Goal: Task Accomplishment & Management: Manage account settings

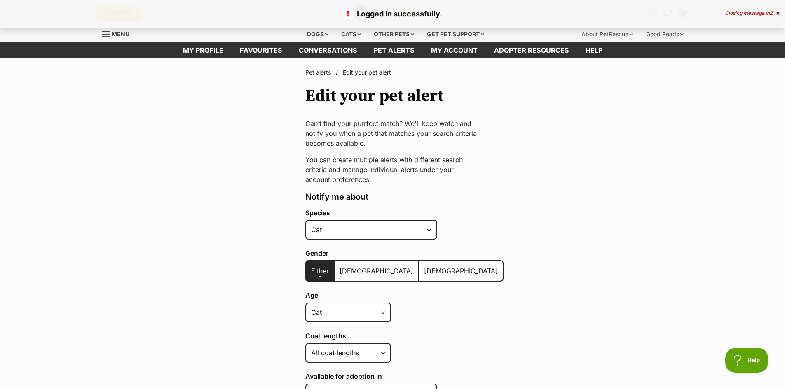
click at [419, 266] on label "[DEMOGRAPHIC_DATA]" at bounding box center [461, 271] width 84 height 20
click at [424, 266] on input "[DEMOGRAPHIC_DATA]" at bounding box center [424, 266] width 0 height 0
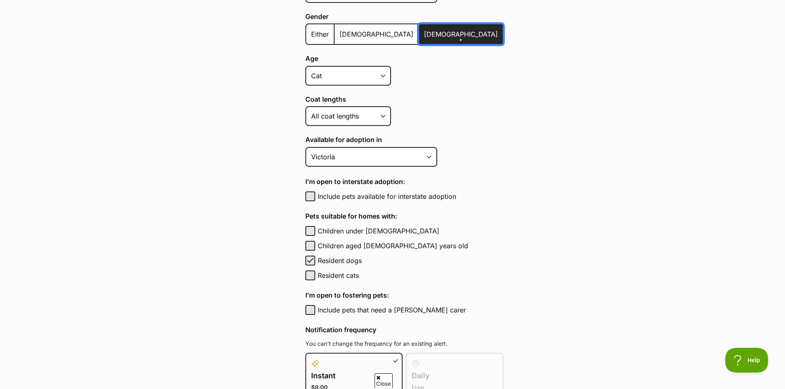
scroll to position [238, 0]
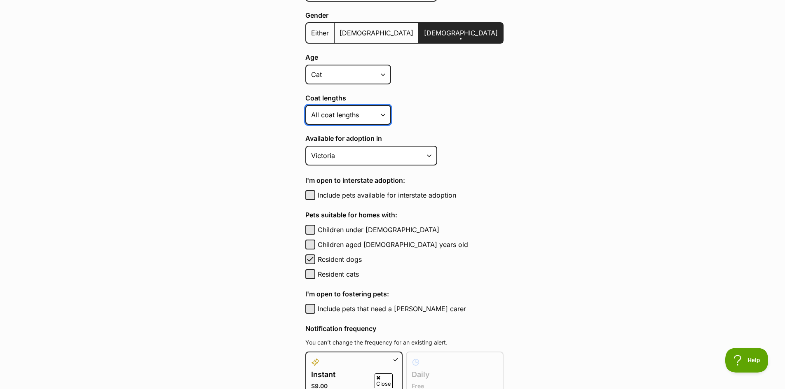
click at [387, 113] on select "Short Medium Coat Long All coat lengths" at bounding box center [348, 115] width 86 height 20
select select "short"
click at [305, 105] on select "Short Medium Coat Long All coat lengths" at bounding box center [348, 115] width 86 height 20
click at [310, 242] on button "Children aged 6 to 12 years old" at bounding box center [310, 245] width 10 height 10
checkbox input "true"
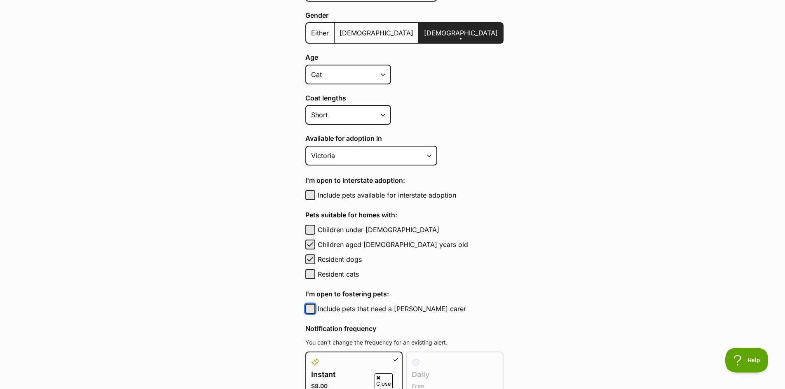
click at [313, 310] on button "Include pets that need a foster carer" at bounding box center [310, 309] width 10 height 10
checkbox input "true"
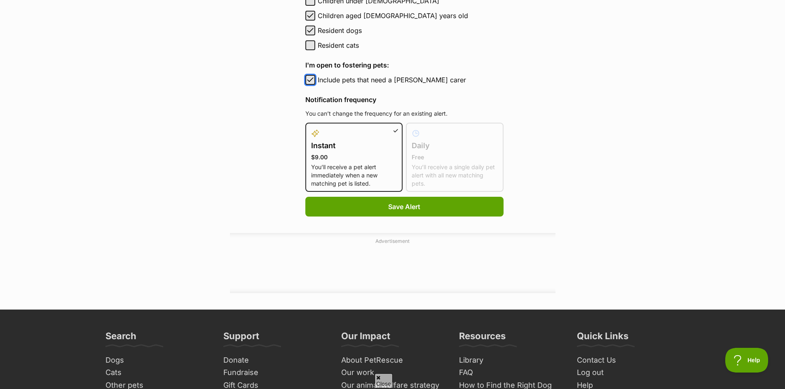
scroll to position [496, 0]
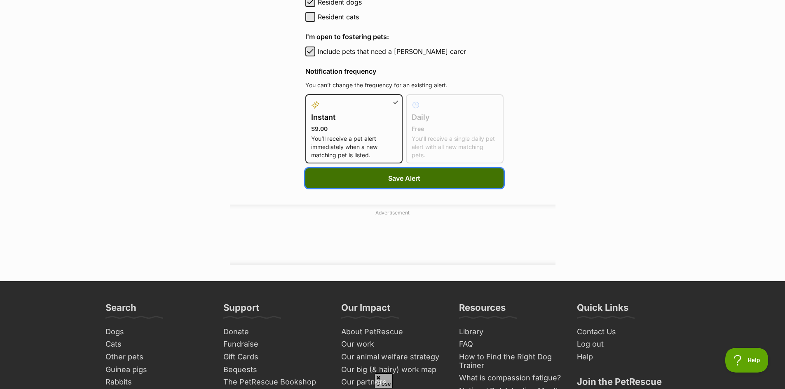
click at [394, 179] on span "Save Alert" at bounding box center [404, 179] width 32 height 10
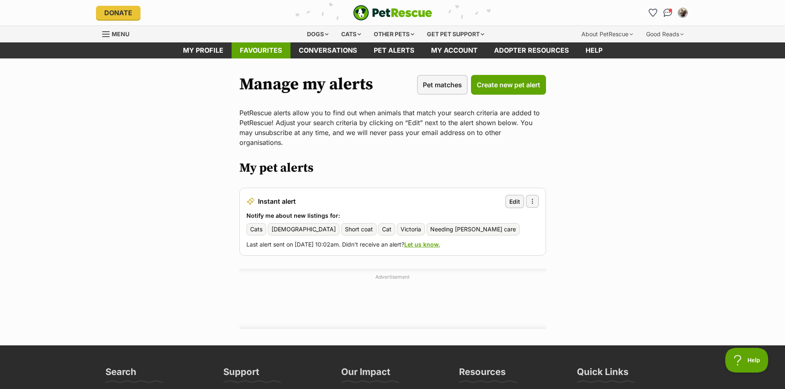
click at [258, 50] on link "Favourites" at bounding box center [261, 50] width 59 height 16
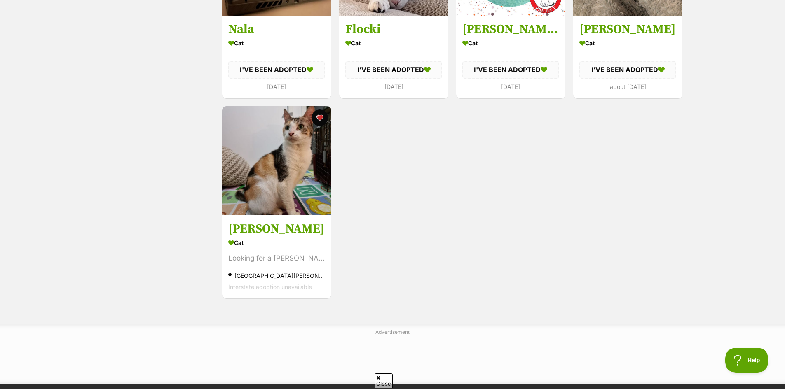
scroll to position [277, 0]
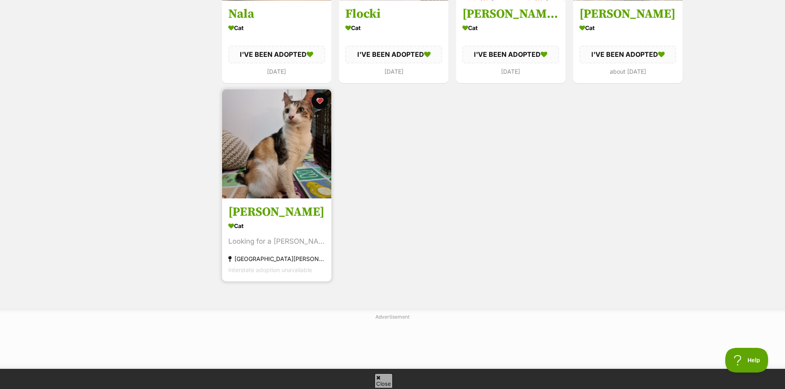
click at [279, 141] on img at bounding box center [276, 143] width 109 height 109
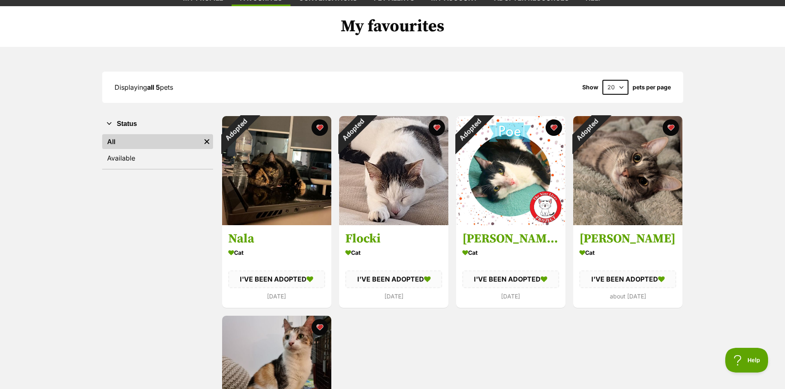
scroll to position [0, 0]
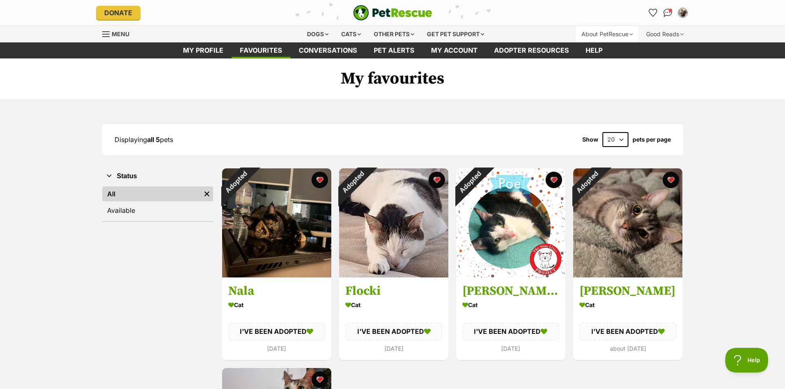
click at [602, 33] on div "About PetRescue" at bounding box center [607, 34] width 63 height 16
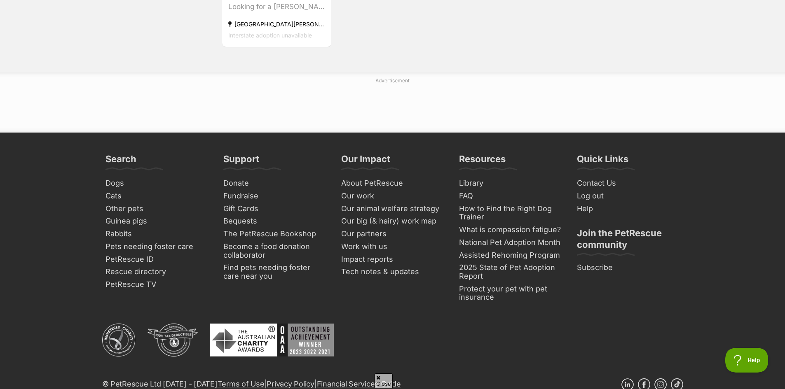
scroll to position [526, 0]
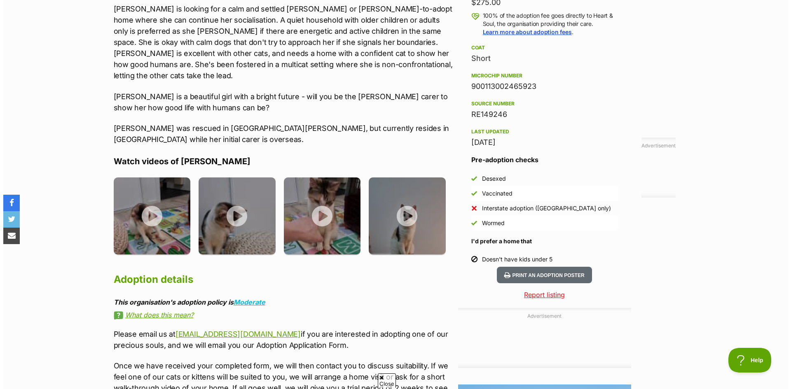
scroll to position [678, 0]
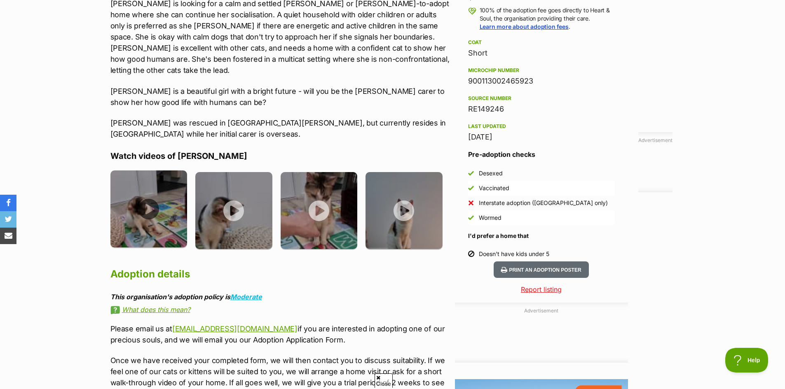
click at [149, 184] on img at bounding box center [148, 209] width 77 height 77
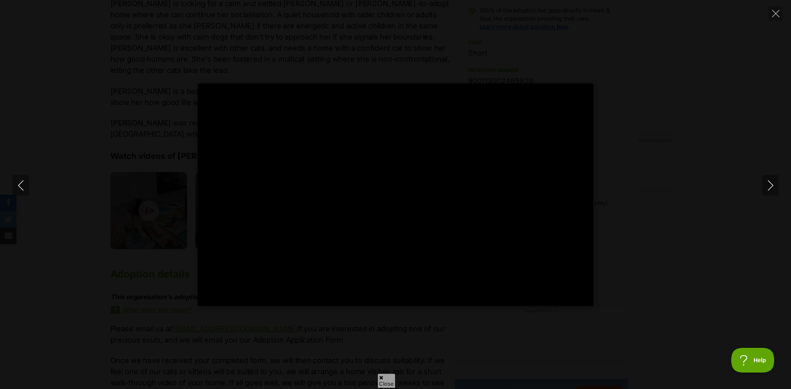
type input "100"
click at [768, 181] on icon "Next" at bounding box center [771, 186] width 10 height 10
type input "100"
click at [771, 182] on icon "Next" at bounding box center [771, 186] width 10 height 10
type input "100"
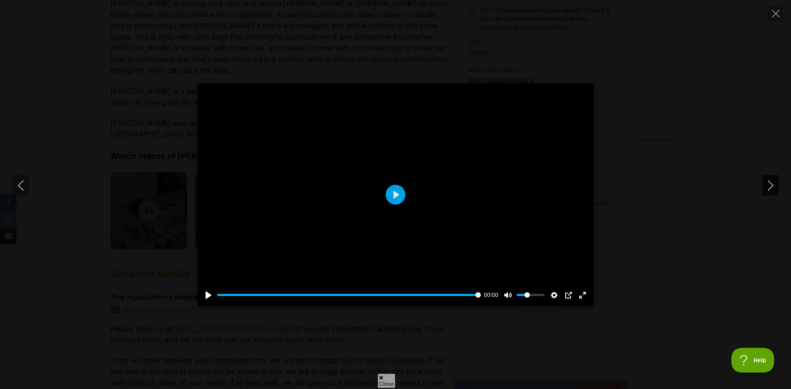
click at [767, 186] on icon "Next" at bounding box center [771, 186] width 10 height 10
click at [392, 193] on button "Play" at bounding box center [396, 195] width 20 height 20
type input "100"
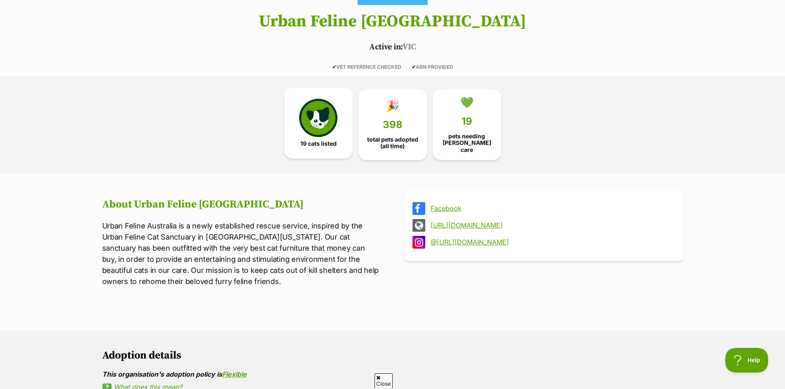
click at [328, 112] on img at bounding box center [318, 118] width 38 height 38
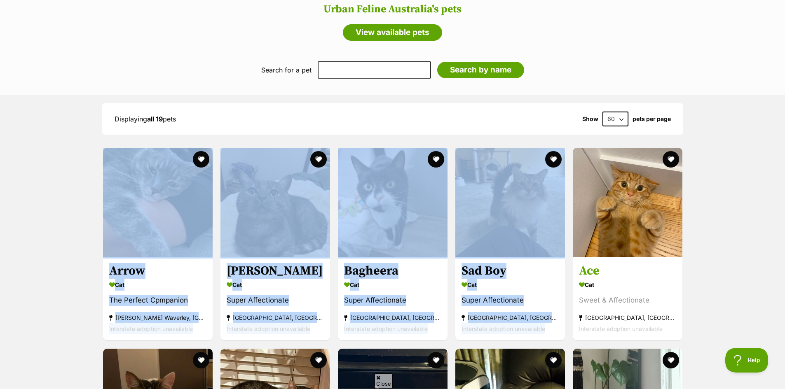
drag, startPoint x: 784, startPoint y: 139, endPoint x: 784, endPoint y: 129, distance: 9.9
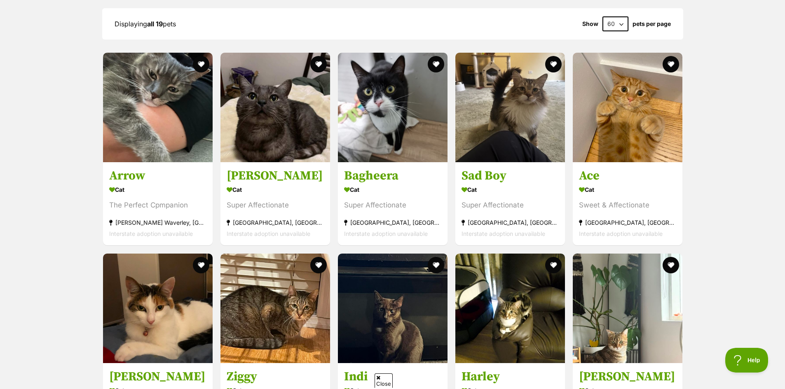
scroll to position [716, 0]
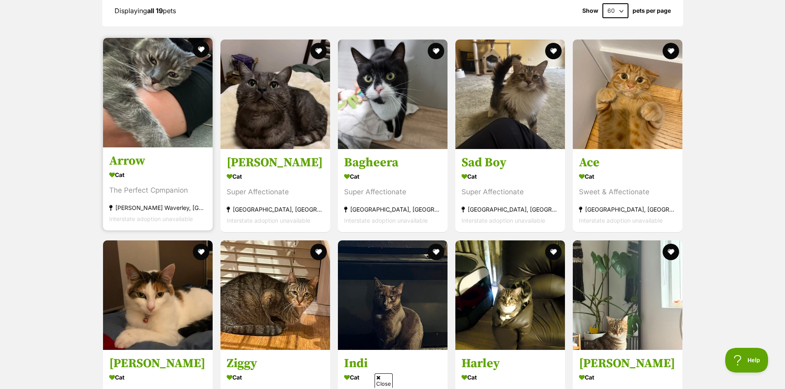
click at [125, 162] on h3 "Arrow" at bounding box center [157, 162] width 97 height 16
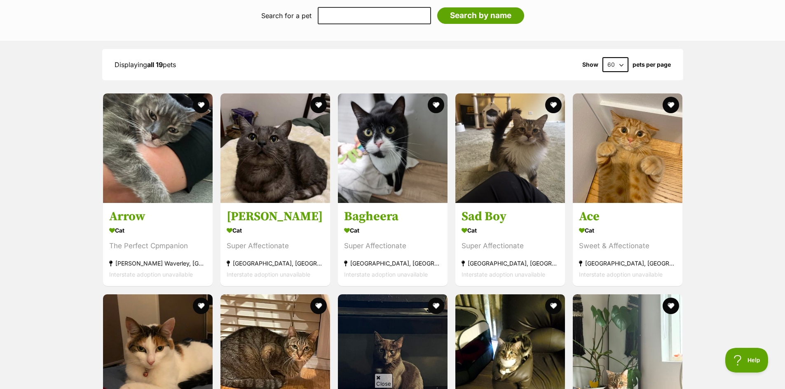
scroll to position [651, 0]
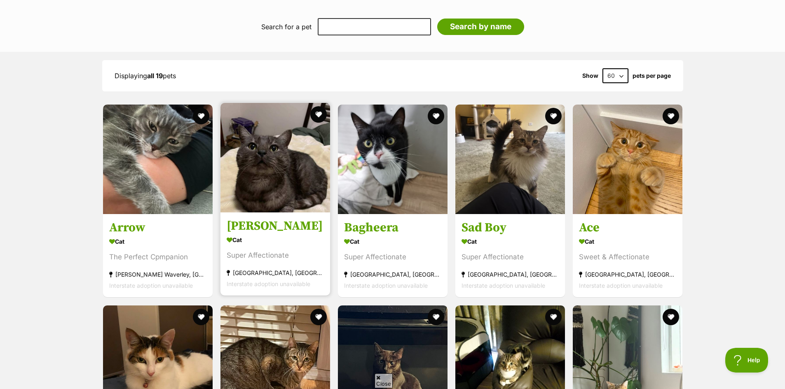
click at [232, 222] on h3 "Milo" at bounding box center [275, 227] width 97 height 16
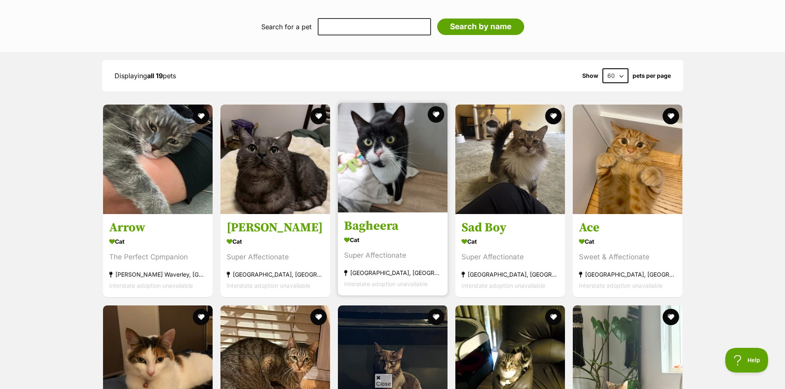
click at [378, 227] on h3 "Bagheera" at bounding box center [392, 227] width 97 height 16
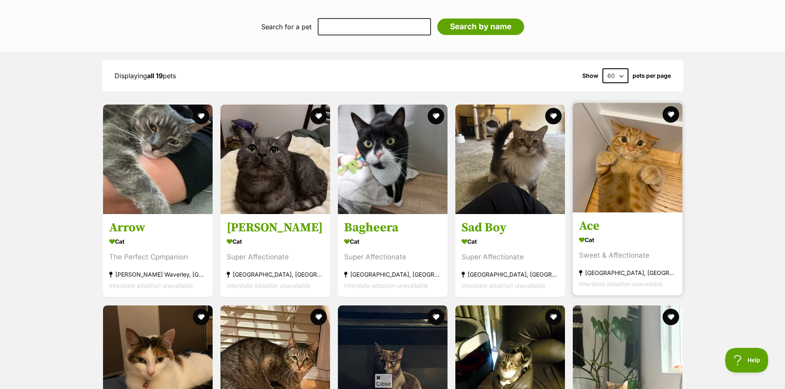
click at [590, 221] on h3 "Ace" at bounding box center [627, 227] width 97 height 16
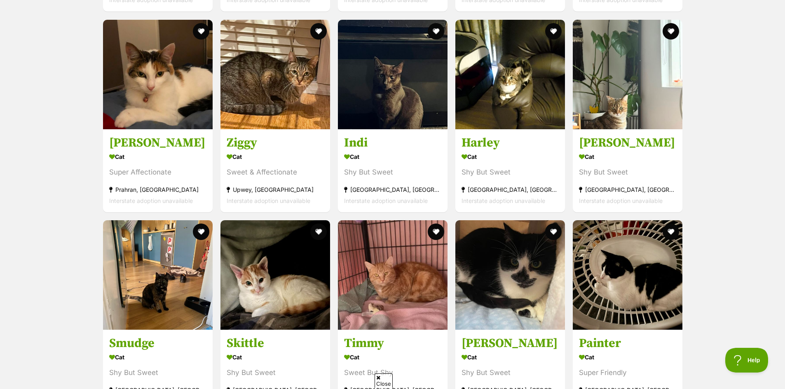
scroll to position [928, 0]
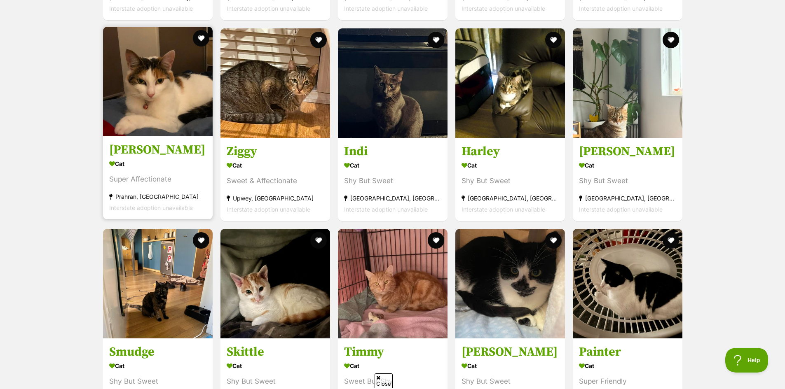
click at [144, 148] on h3 "Queen Mary" at bounding box center [157, 150] width 97 height 16
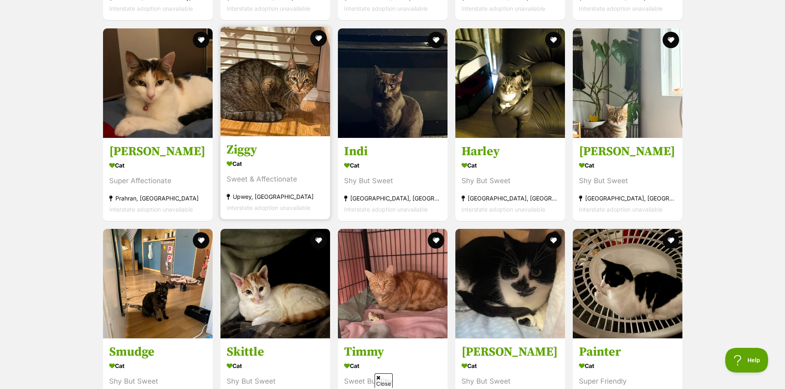
click at [253, 150] on h3 "Ziggy" at bounding box center [275, 150] width 97 height 16
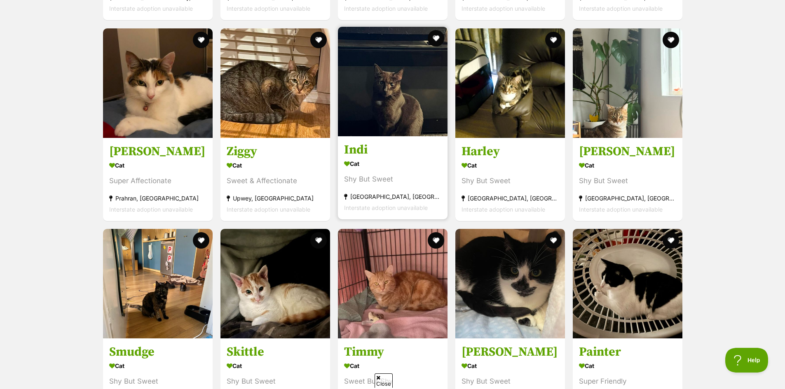
click at [357, 145] on h3 "Indi" at bounding box center [392, 150] width 97 height 16
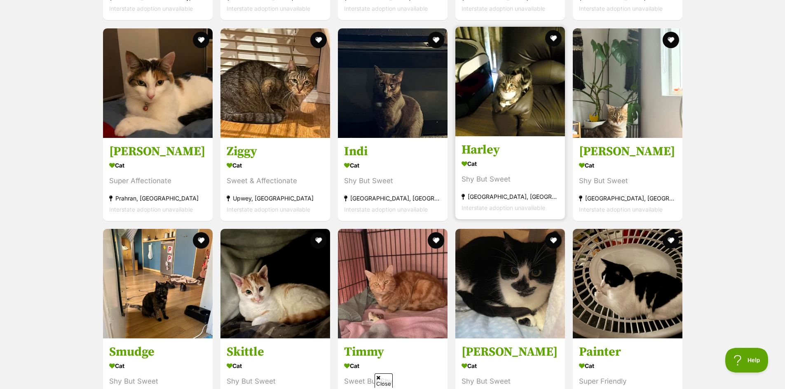
click at [486, 146] on h3 "Harley" at bounding box center [510, 150] width 97 height 16
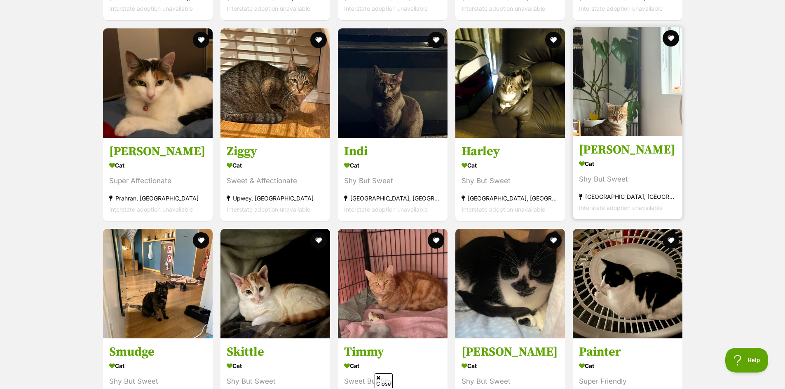
click at [598, 145] on h3 "Julia" at bounding box center [627, 150] width 97 height 16
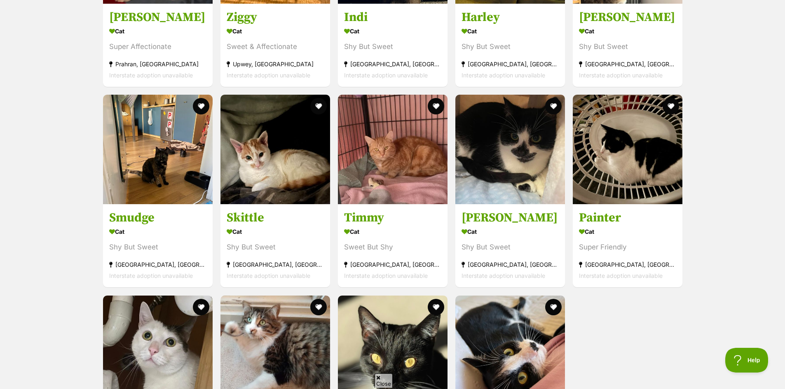
scroll to position [1056, 0]
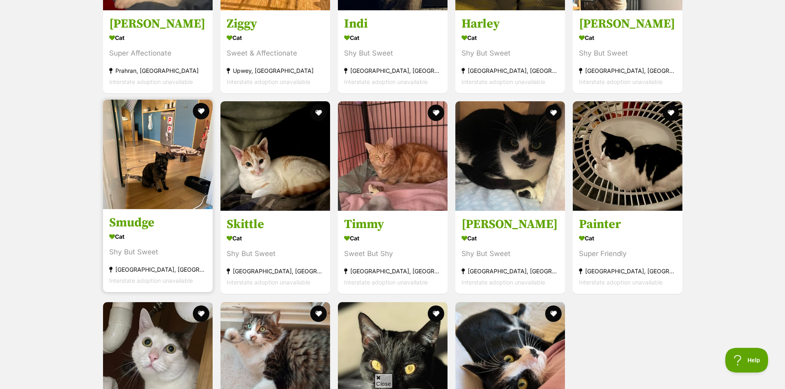
click at [124, 221] on h3 "Smudge" at bounding box center [157, 224] width 97 height 16
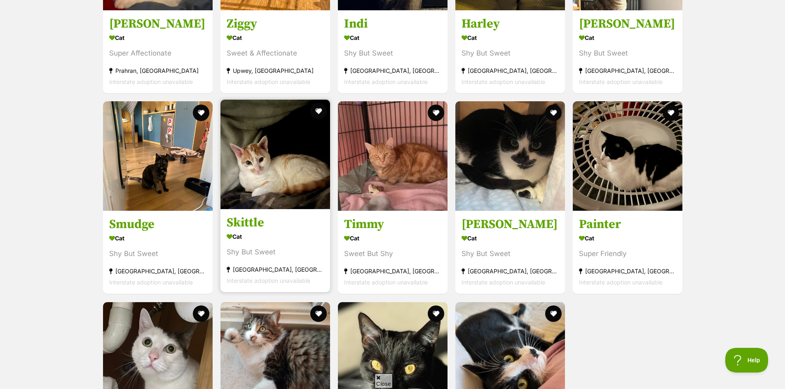
click at [250, 218] on h3 "Skittle" at bounding box center [275, 224] width 97 height 16
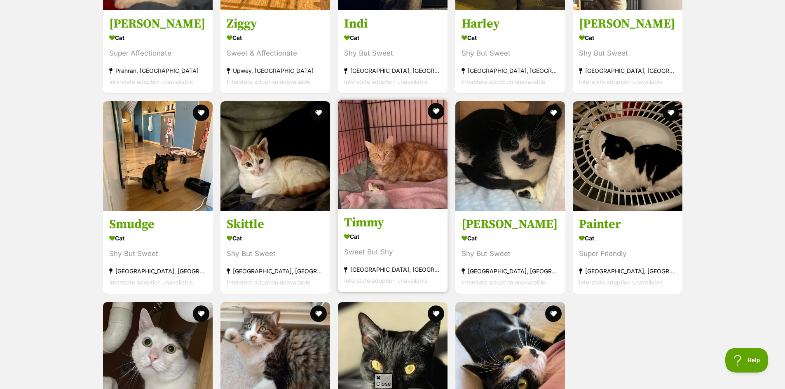
click at [370, 216] on h3 "Timmy" at bounding box center [392, 224] width 97 height 16
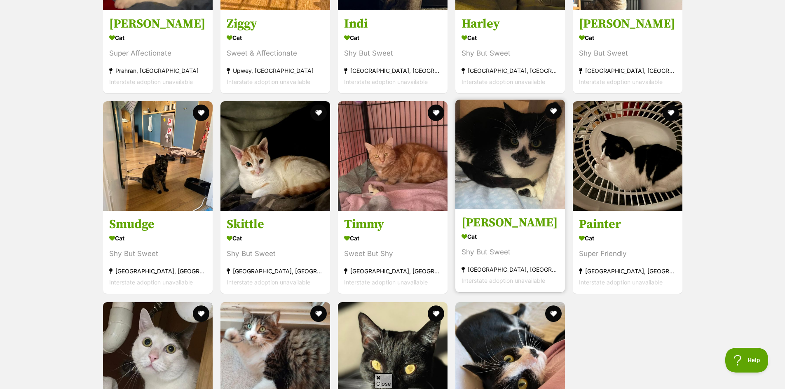
click at [483, 220] on h3 "Mateo" at bounding box center [510, 224] width 97 height 16
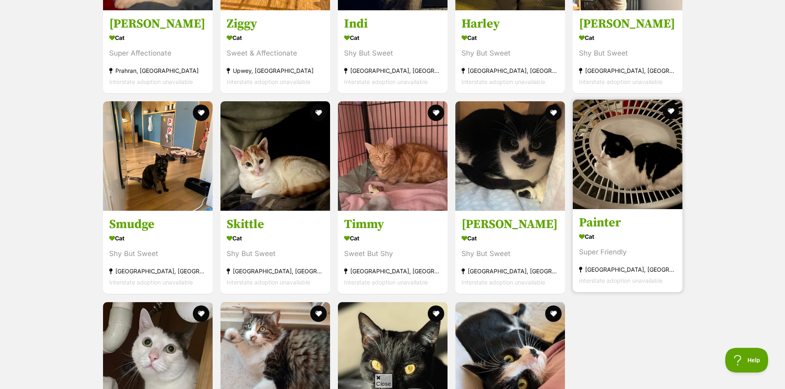
click at [615, 221] on h3 "Painter" at bounding box center [627, 224] width 97 height 16
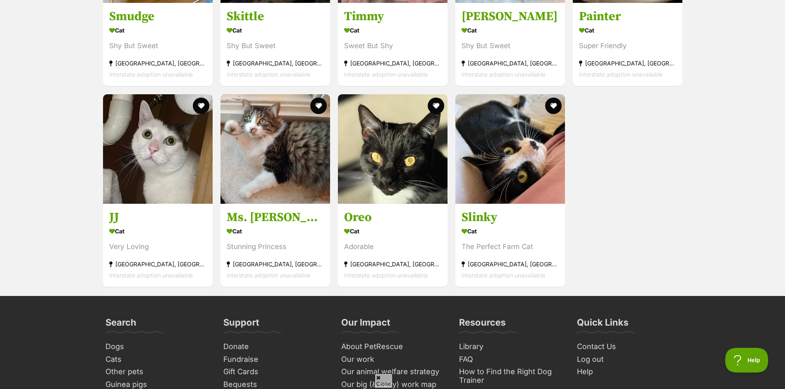
scroll to position [1268, 0]
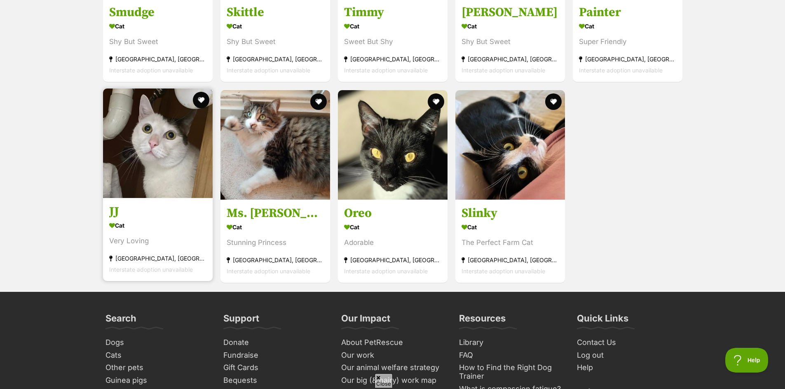
click at [112, 206] on h3 "JJ" at bounding box center [157, 212] width 97 height 16
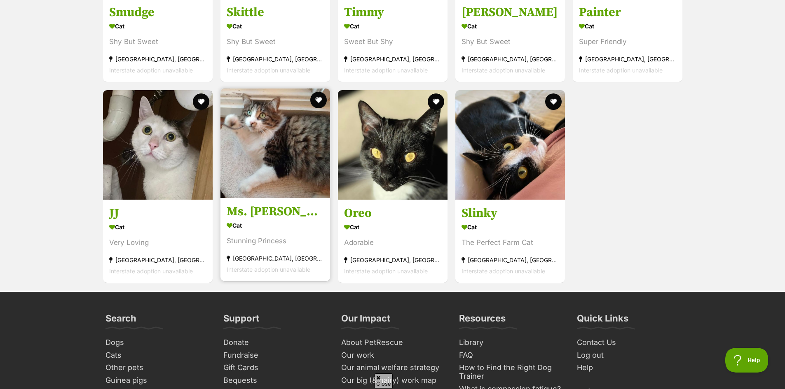
click at [274, 209] on h3 "Ms. Ida Mae" at bounding box center [275, 212] width 97 height 16
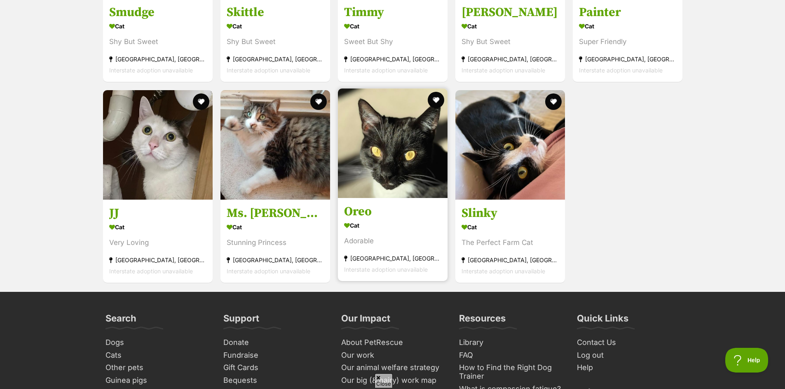
click at [360, 211] on h3 "Oreo" at bounding box center [392, 212] width 97 height 16
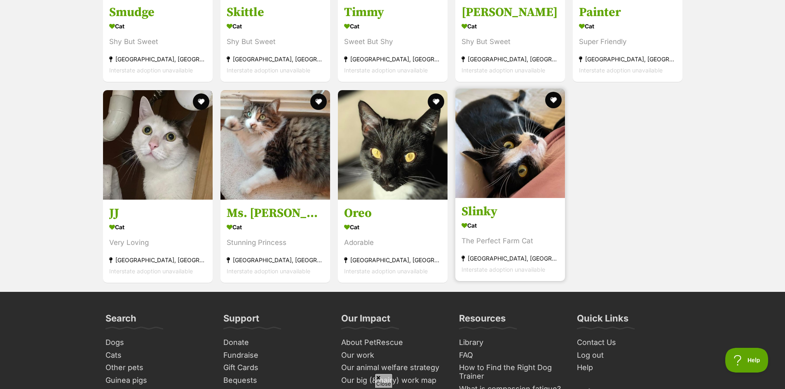
click at [481, 209] on h3 "Slinky" at bounding box center [510, 212] width 97 height 16
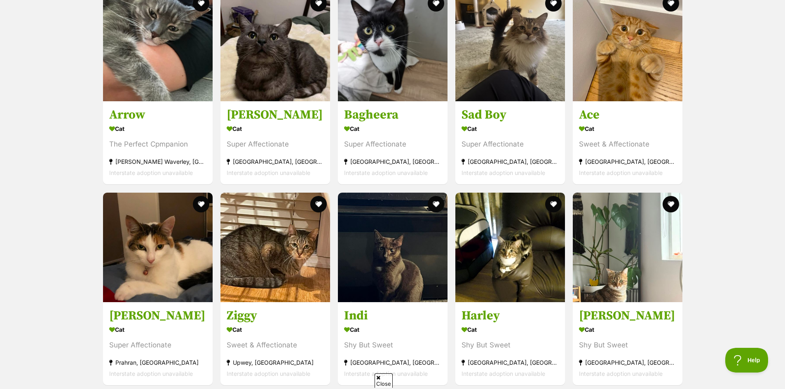
scroll to position [768, 0]
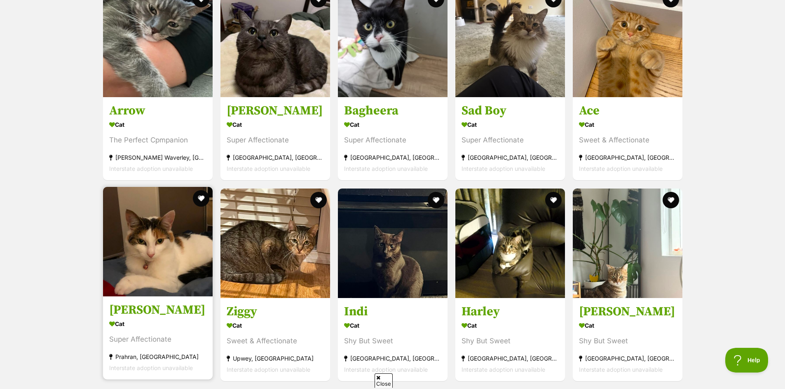
click at [165, 220] on img at bounding box center [158, 242] width 110 height 110
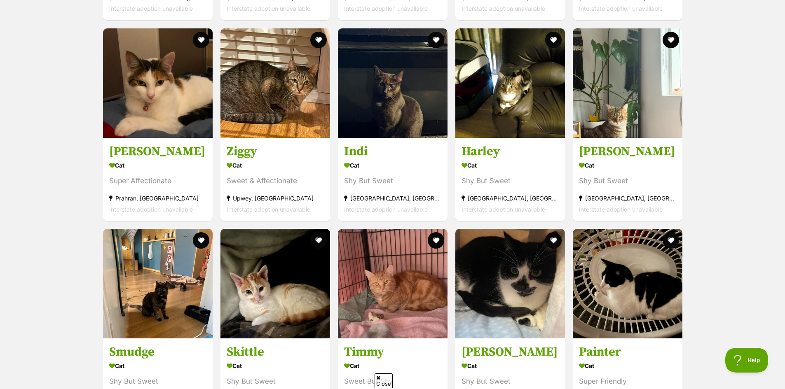
scroll to position [939, 0]
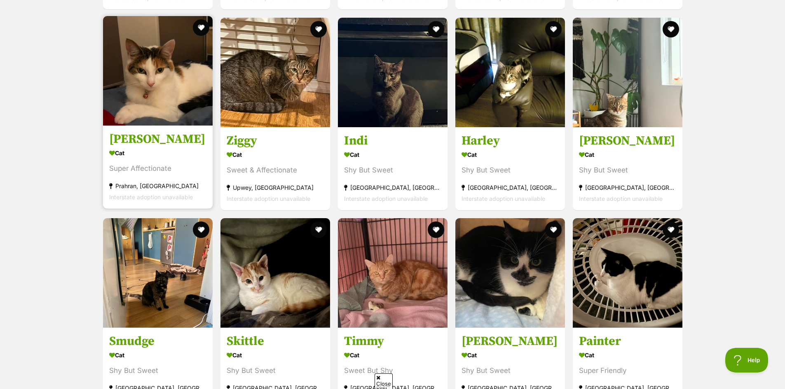
click at [162, 66] on img at bounding box center [158, 71] width 110 height 110
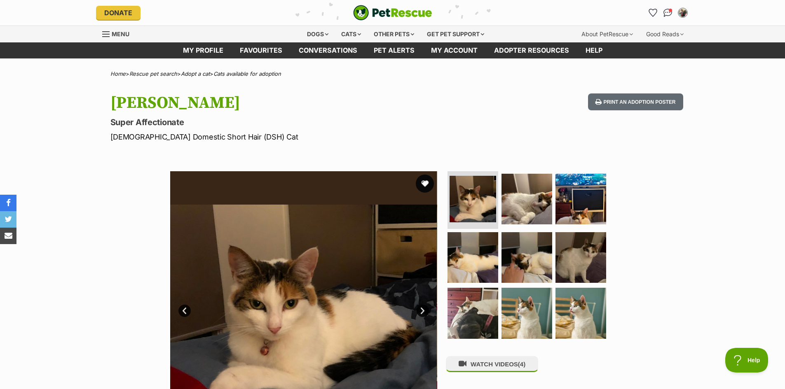
click at [426, 183] on button "favourite" at bounding box center [425, 184] width 18 height 18
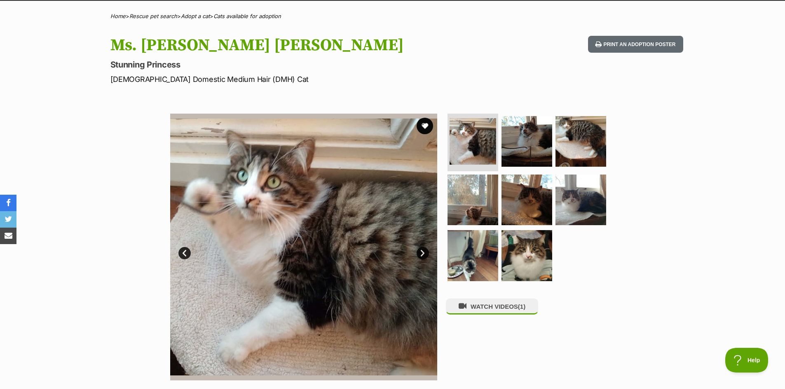
scroll to position [10, 0]
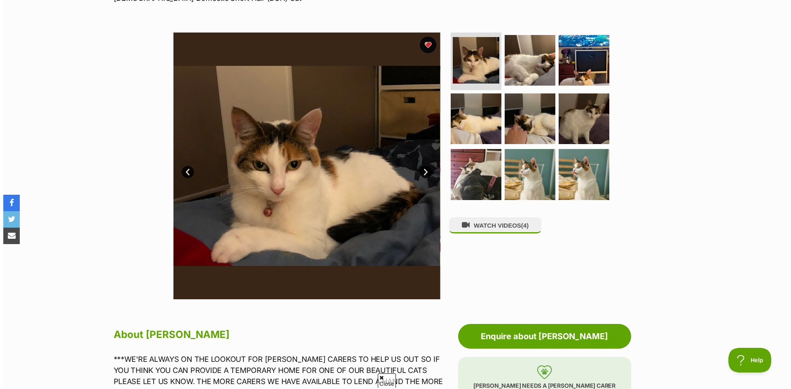
scroll to position [89, 0]
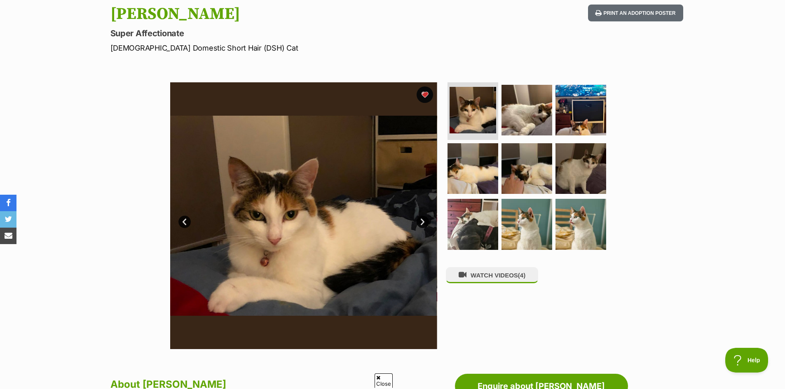
click at [421, 217] on link "Next" at bounding box center [423, 222] width 12 height 12
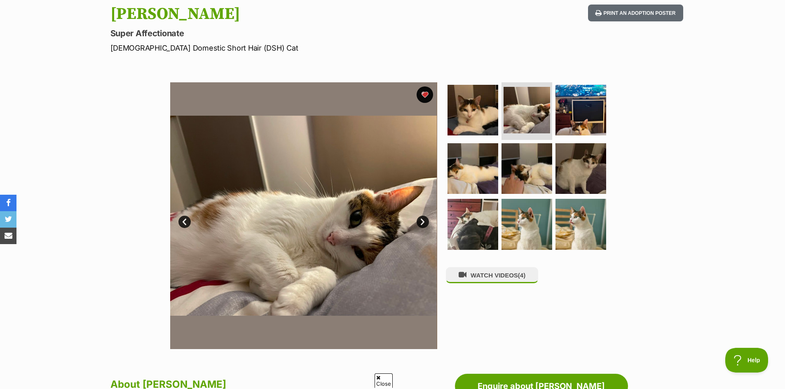
click at [421, 224] on link "Next" at bounding box center [423, 222] width 12 height 12
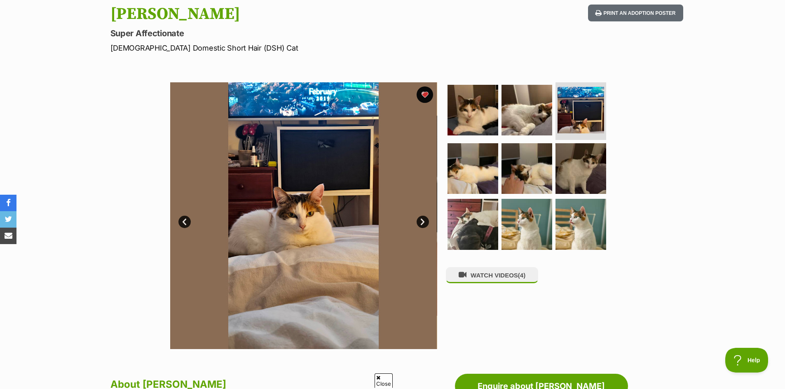
click at [420, 223] on link "Next" at bounding box center [423, 222] width 12 height 12
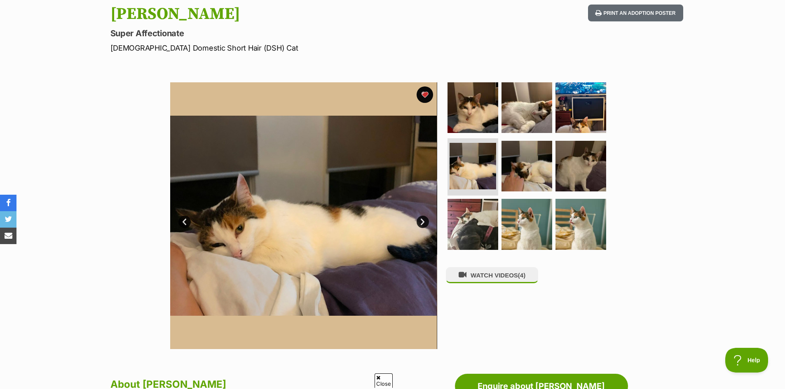
click at [420, 223] on link "Next" at bounding box center [423, 222] width 12 height 12
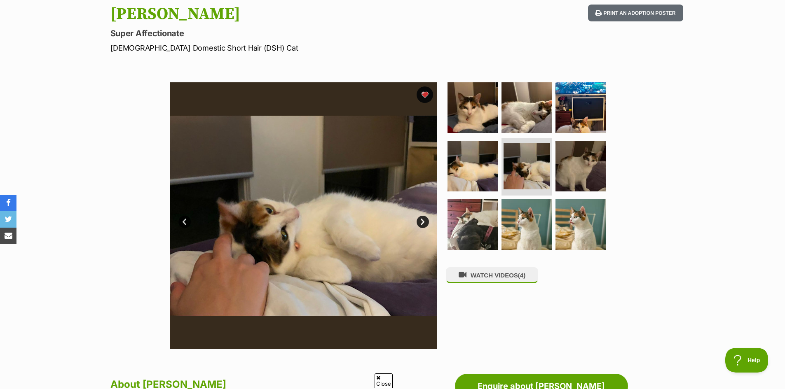
click at [420, 223] on link "Next" at bounding box center [423, 222] width 12 height 12
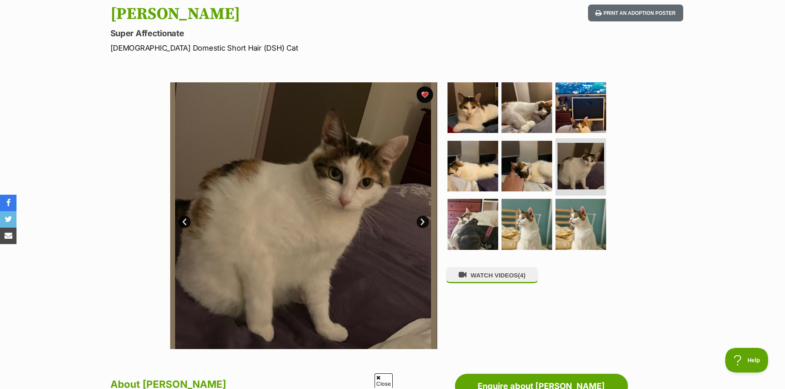
click at [420, 223] on link "Next" at bounding box center [423, 222] width 12 height 12
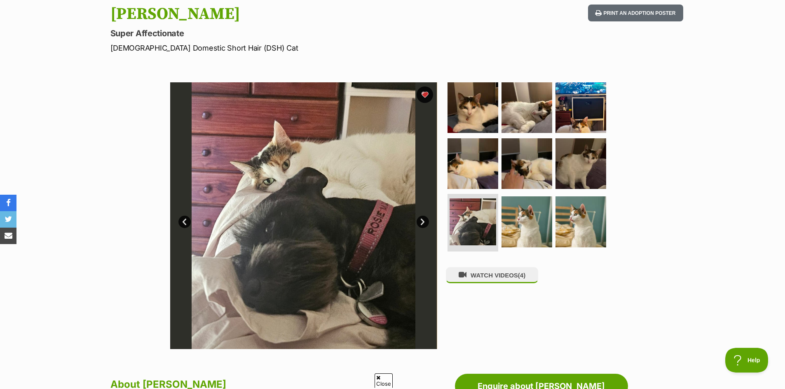
click at [420, 223] on link "Next" at bounding box center [423, 222] width 12 height 12
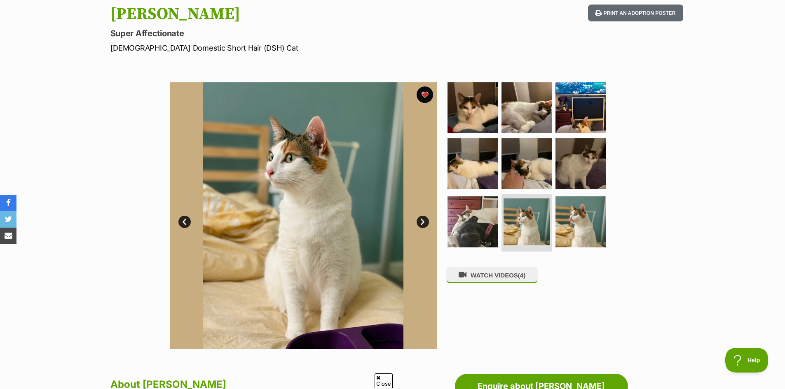
click at [420, 223] on link "Next" at bounding box center [423, 222] width 12 height 12
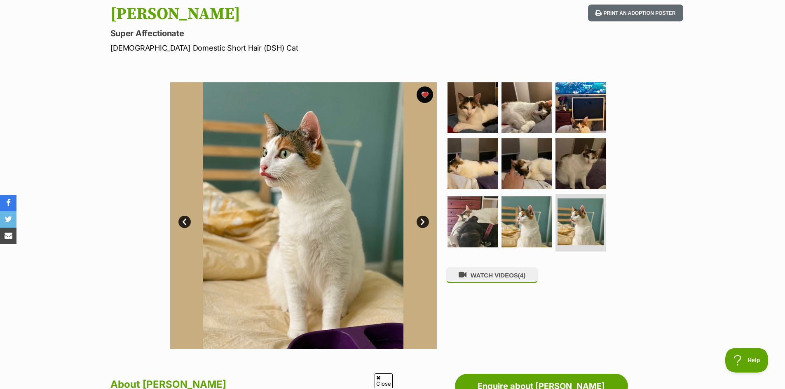
click at [420, 223] on link "Next" at bounding box center [423, 222] width 12 height 12
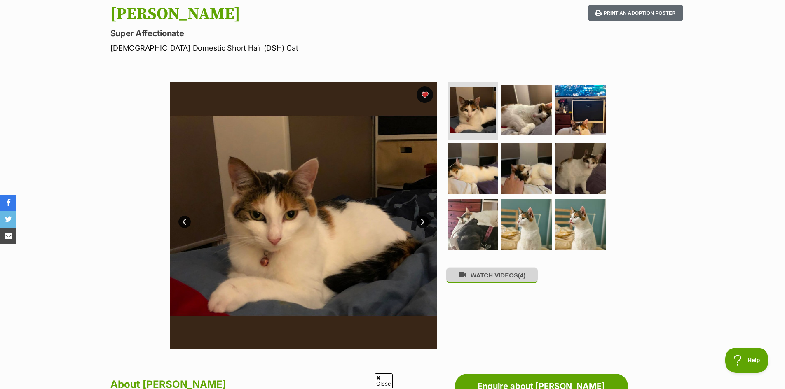
click at [480, 283] on button "WATCH VIDEOS (4)" at bounding box center [492, 275] width 92 height 16
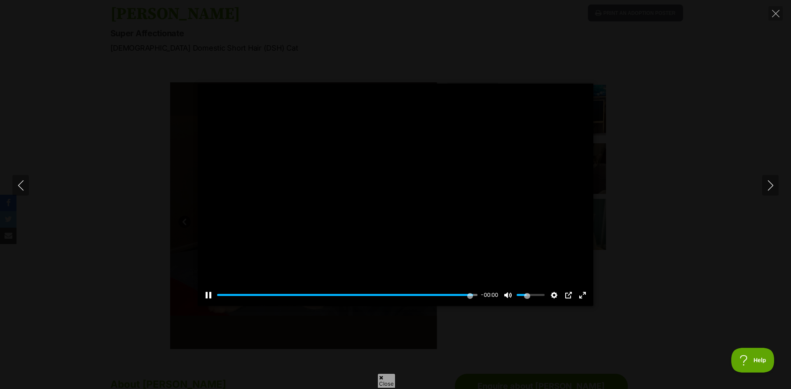
type input "100"
click at [771, 183] on icon "Next" at bounding box center [770, 186] width 5 height 10
type input "100"
click at [774, 184] on icon "Next" at bounding box center [771, 186] width 10 height 10
type input "100"
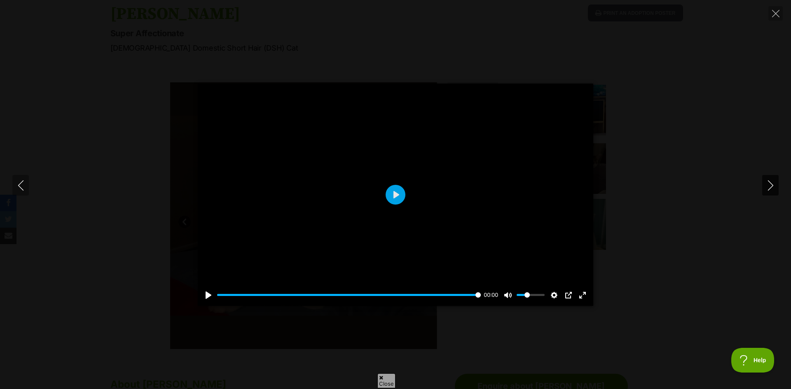
click at [771, 186] on icon "Next" at bounding box center [771, 186] width 10 height 10
type input "100"
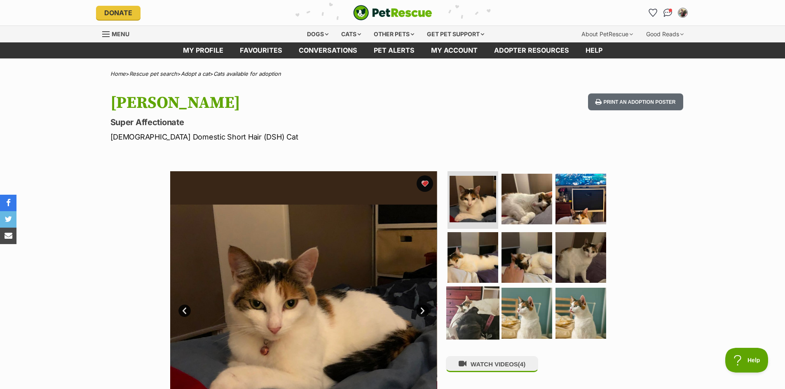
click at [472, 317] on img at bounding box center [472, 313] width 53 height 53
